Goal: Information Seeking & Learning: Learn about a topic

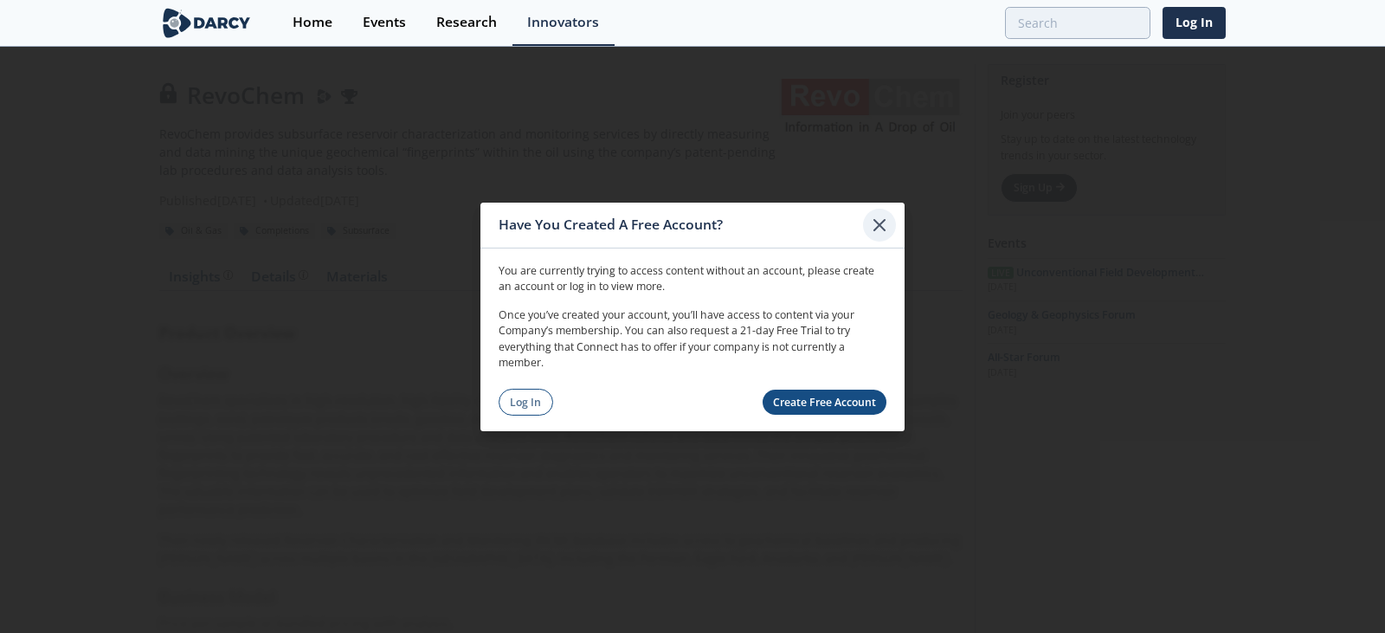
click at [881, 225] on icon at bounding box center [879, 224] width 21 height 21
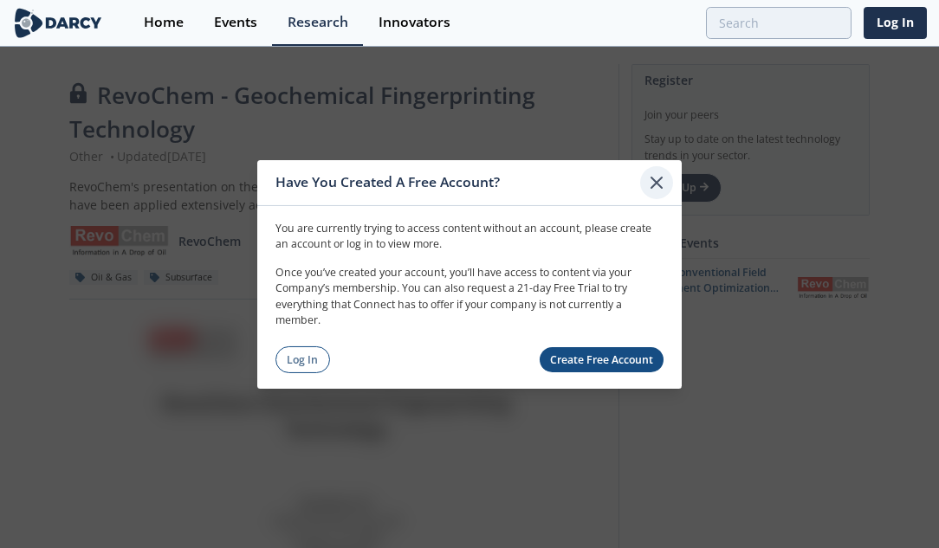
click at [654, 179] on icon at bounding box center [656, 182] width 10 height 10
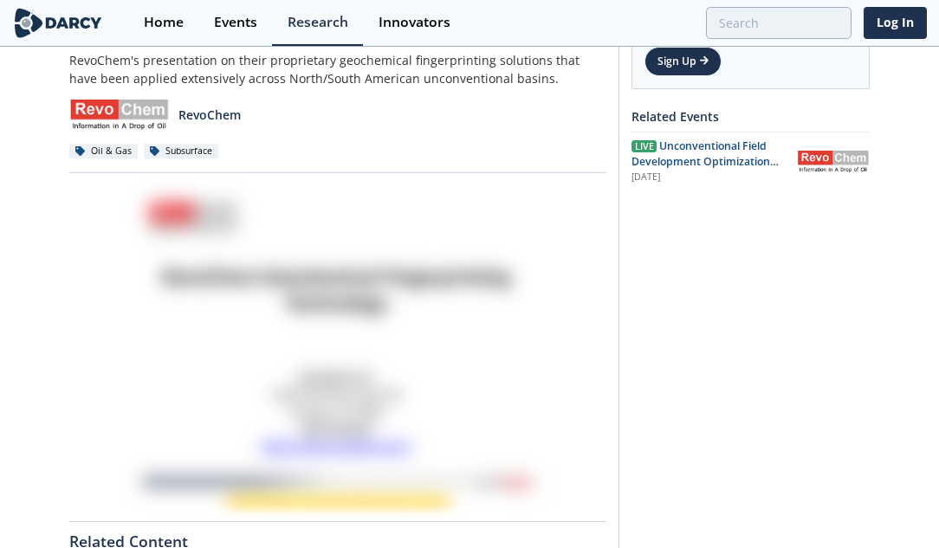
scroll to position [346, 0]
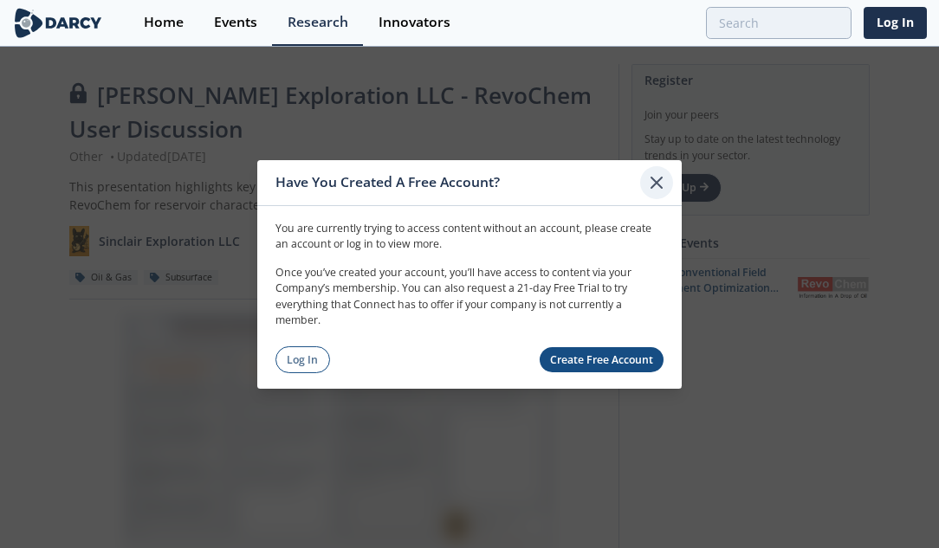
click at [659, 178] on icon at bounding box center [656, 181] width 21 height 21
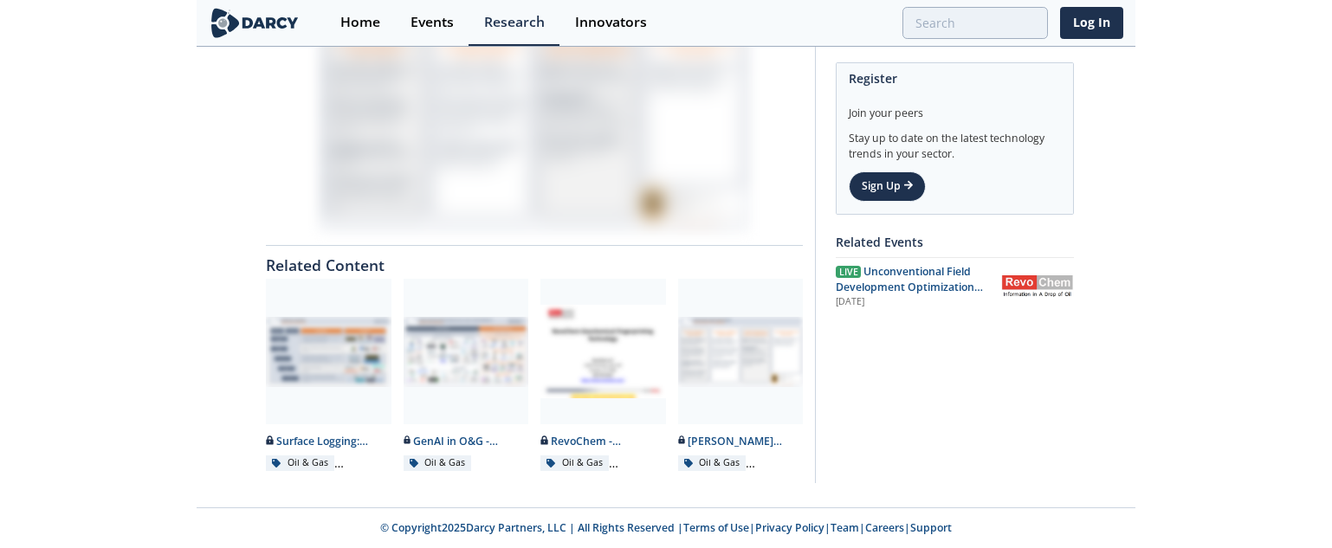
scroll to position [291, 0]
